Goal: Transaction & Acquisition: Purchase product/service

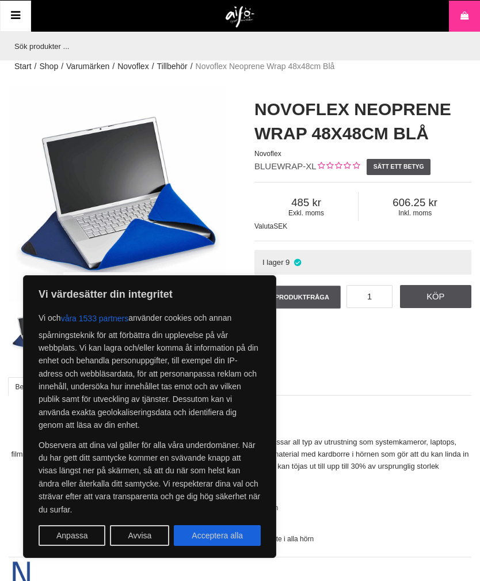
click at [240, 537] on button "Acceptera alla" at bounding box center [217, 535] width 87 height 21
checkbox input "true"
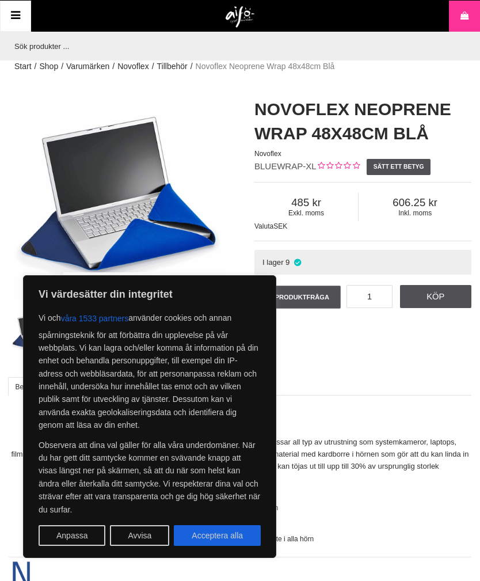
checkbox input "true"
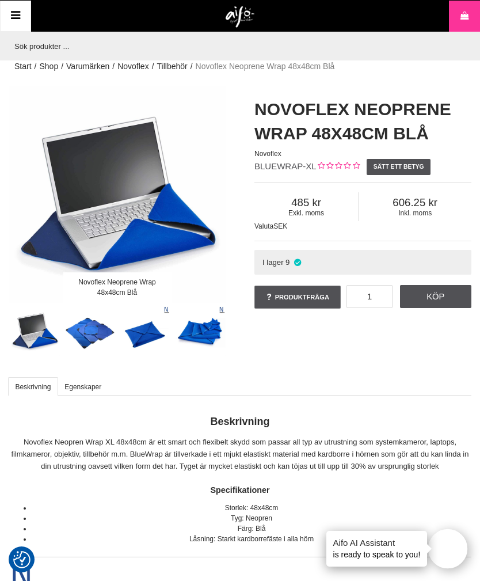
click at [447, 298] on link "Köp" at bounding box center [436, 296] width 72 height 23
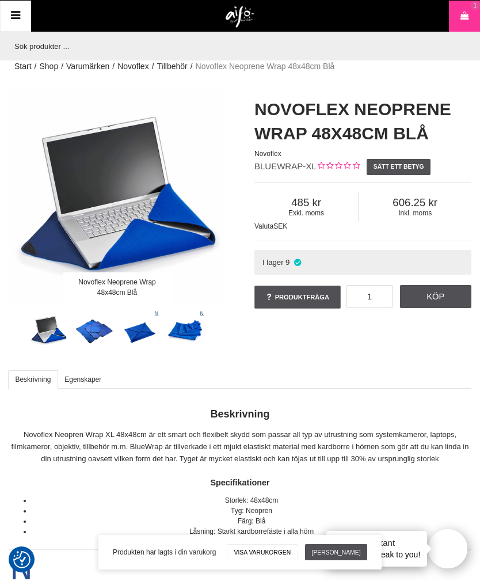
click at [328, 558] on link "[PERSON_NAME]" at bounding box center [336, 552] width 62 height 16
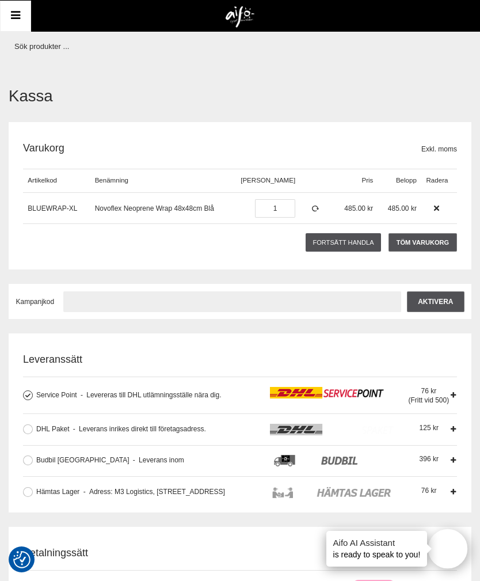
click at [243, 304] on input "text" at bounding box center [232, 301] width 338 height 21
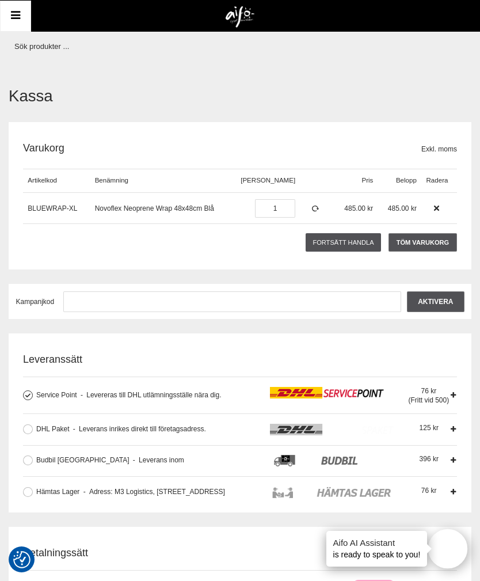
click at [424, 352] on h2 "Leveranssätt" at bounding box center [240, 359] width 434 height 14
